Goal: Task Accomplishment & Management: Complete application form

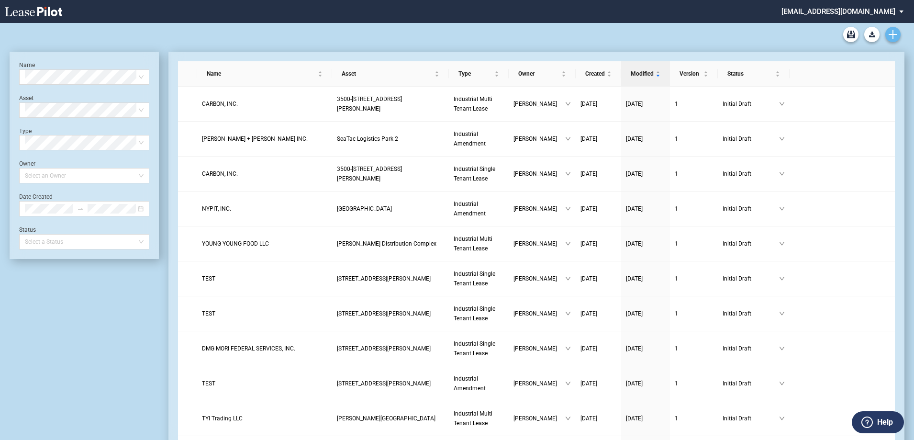
click at [885, 36] on link "Create new document" at bounding box center [892, 34] width 15 height 15
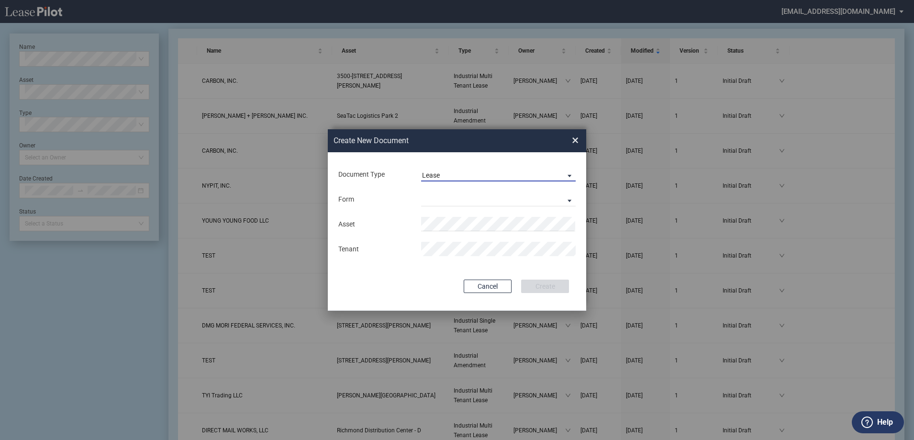
click at [440, 177] on div "Lease" at bounding box center [431, 175] width 18 height 8
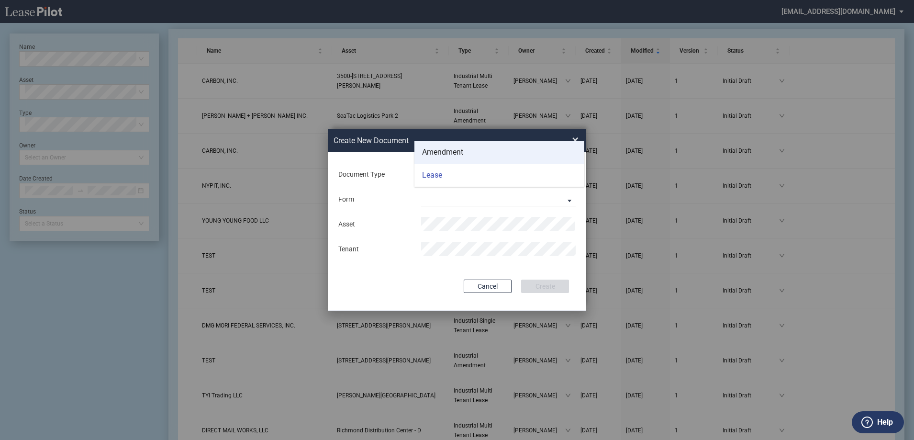
click at [439, 152] on div "Amendment" at bounding box center [442, 152] width 41 height 11
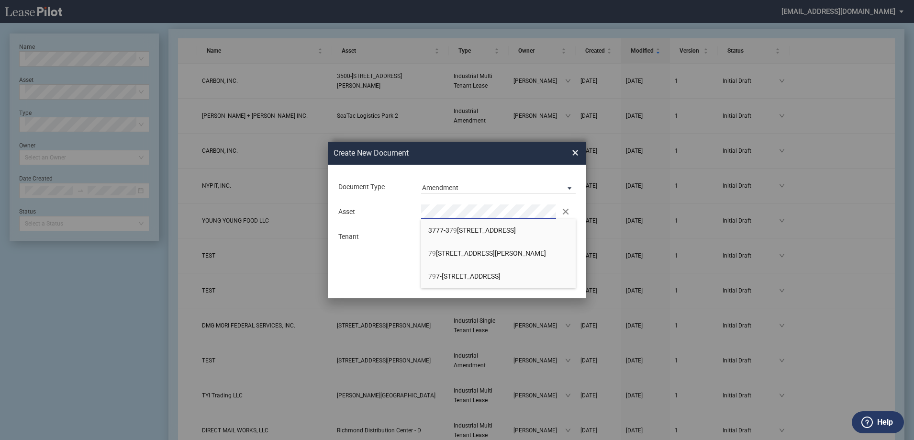
click at [411, 195] on div "Document Type Amendment Deal Type Industrial Deal Type Industrial Form Industri…" at bounding box center [457, 231] width 258 height 133
click at [409, 210] on div "Asset Clear There are 3 matches available." at bounding box center [457, 211] width 249 height 14
click at [573, 158] on span "×" at bounding box center [575, 152] width 7 height 15
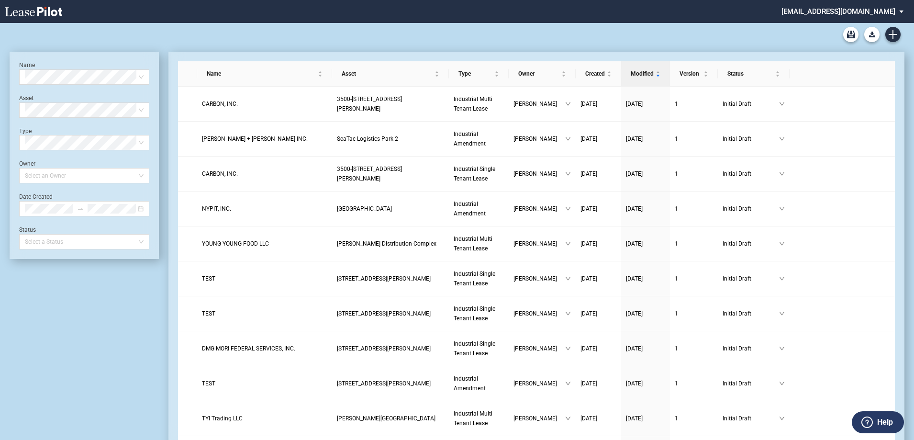
scroll to position [23, 0]
